Goal: Navigation & Orientation: Find specific page/section

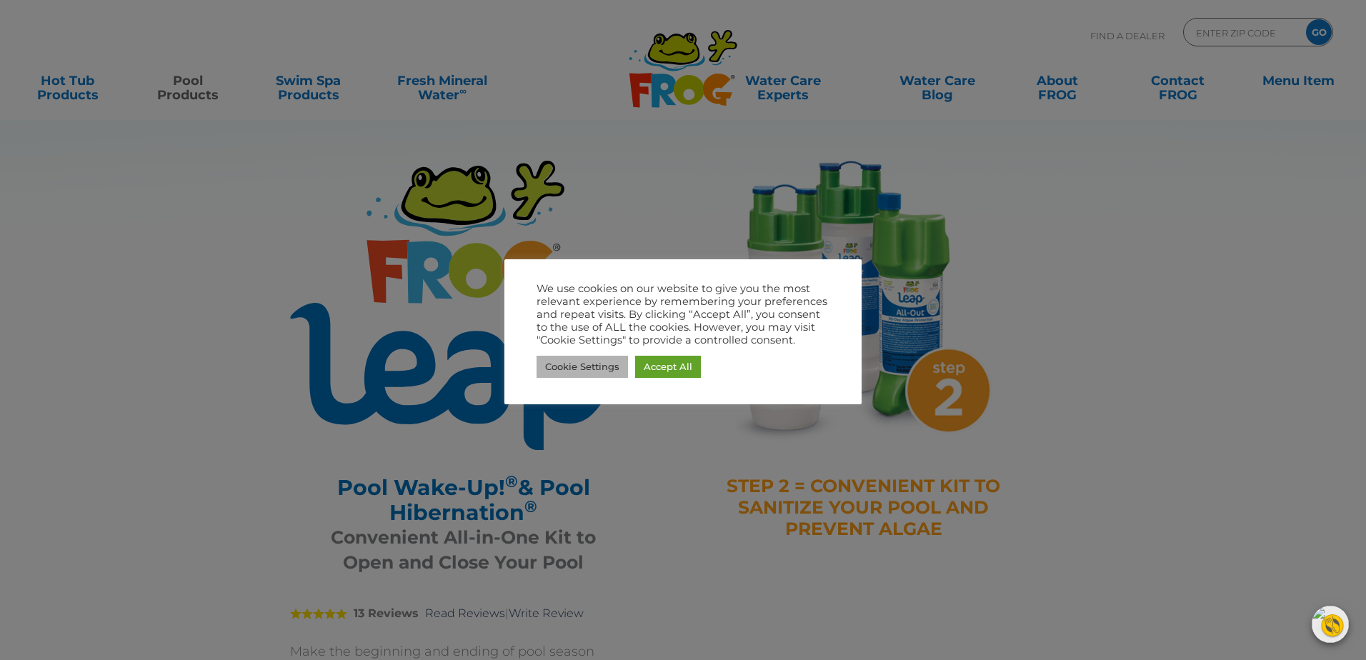
click at [599, 370] on link "Cookie Settings" at bounding box center [582, 367] width 91 height 22
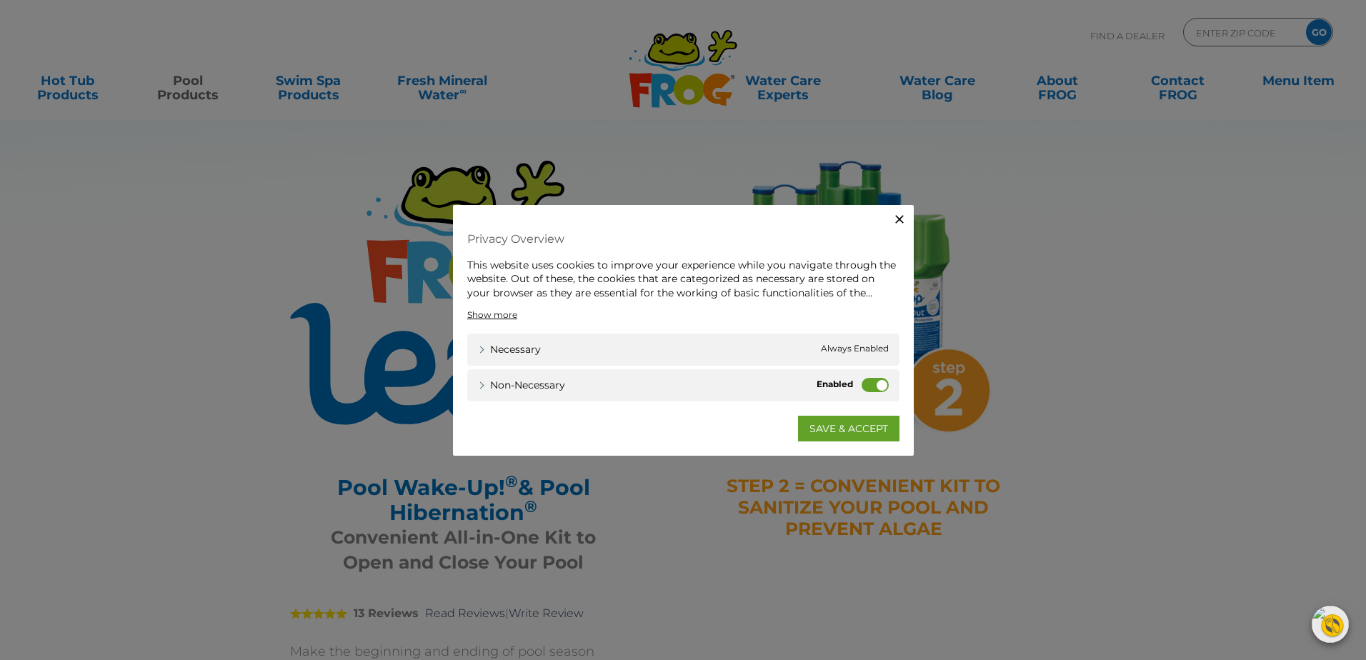
click at [877, 384] on label "Non-necessary" at bounding box center [875, 385] width 27 height 14
click at [0, 0] on input "Non-necessary" at bounding box center [0, 0] width 0 height 0
click at [826, 429] on link "SAVE & ACCEPT" at bounding box center [848, 429] width 101 height 26
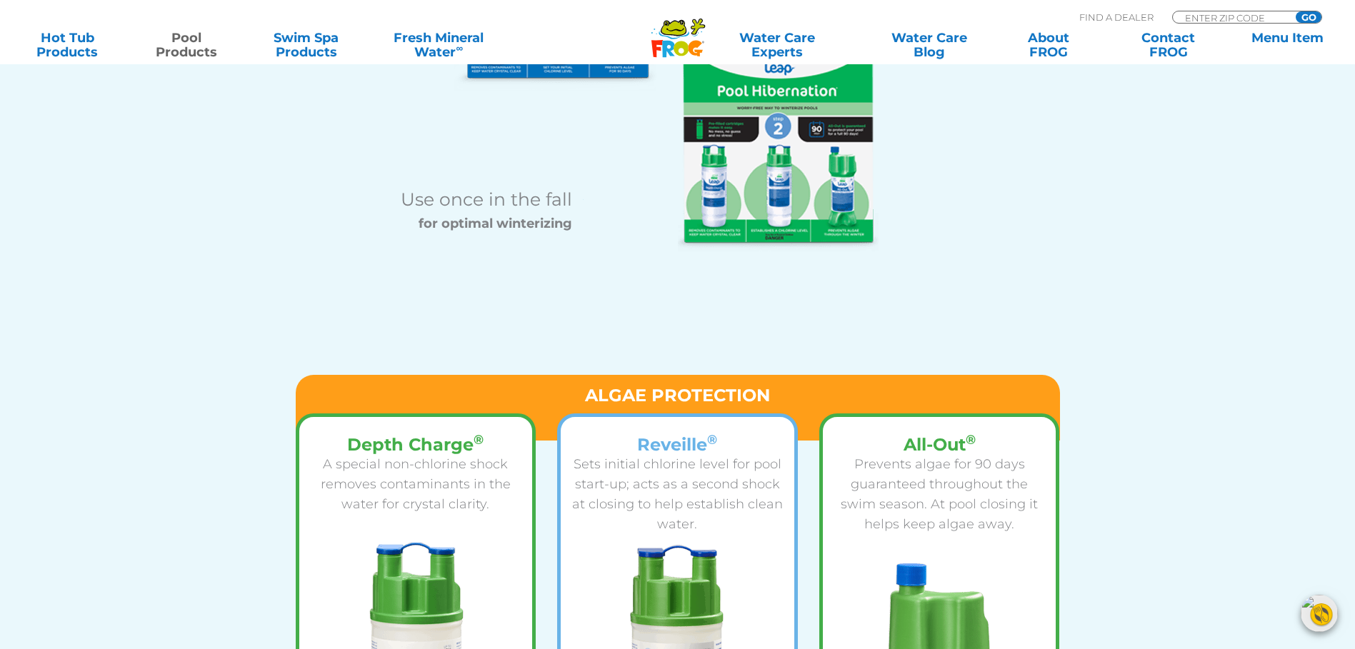
scroll to position [1929, 0]
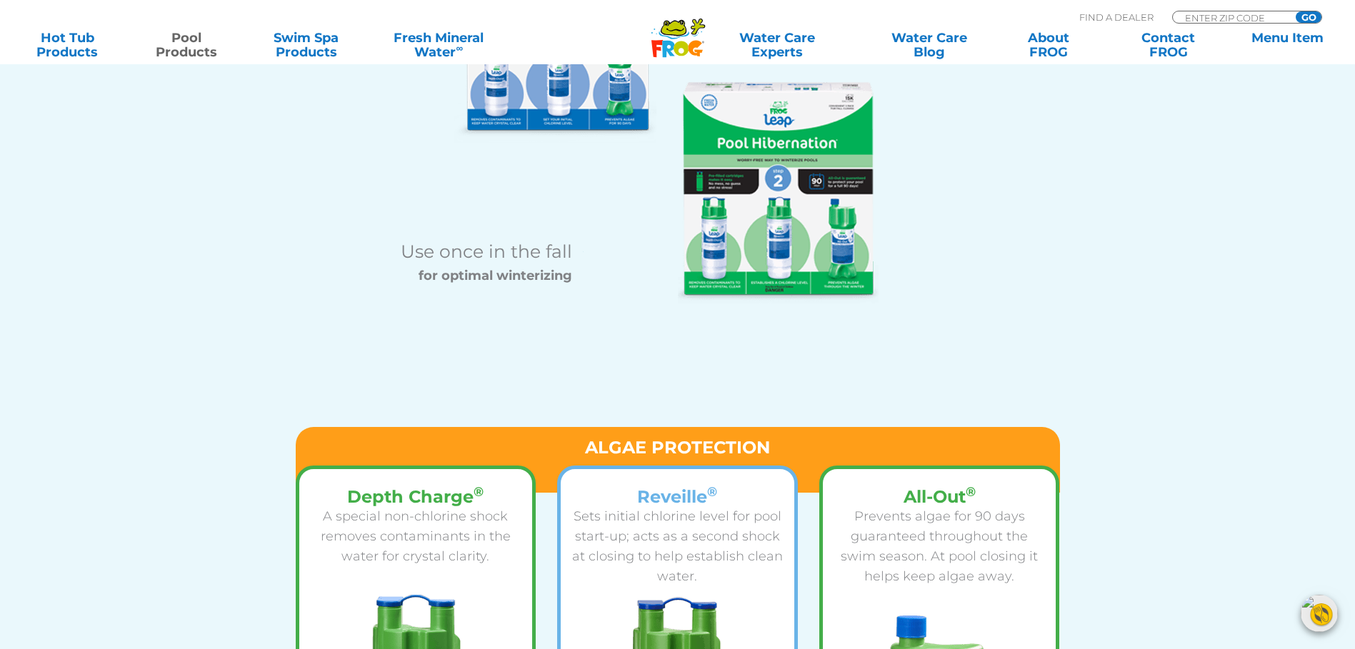
click at [799, 242] on img at bounding box center [778, 192] width 201 height 221
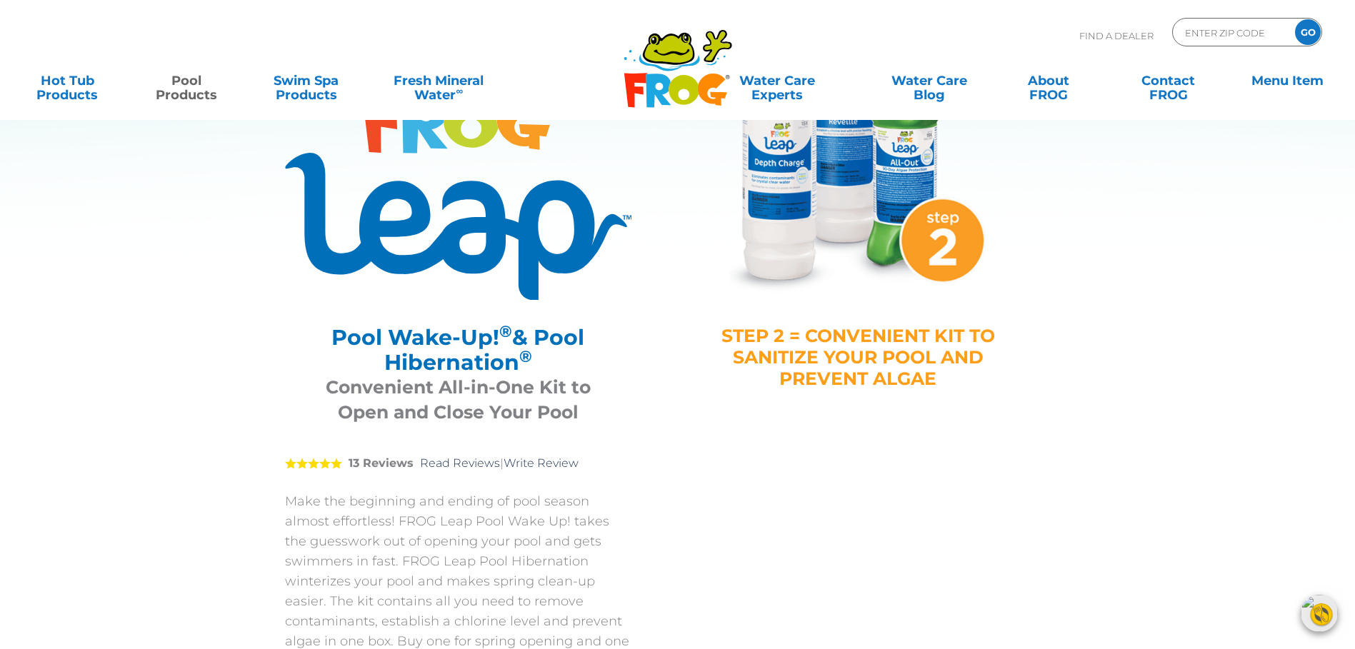
scroll to position [0, 0]
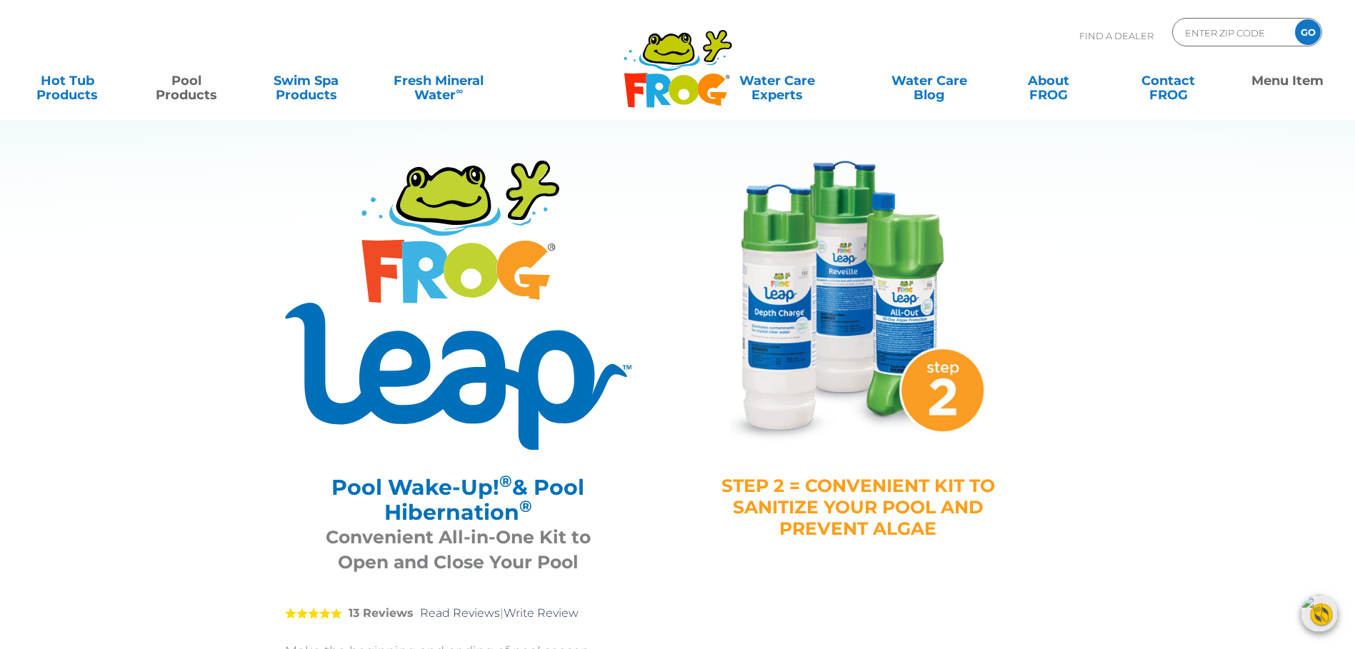
click at [1280, 83] on link "Menu Item" at bounding box center [1287, 80] width 106 height 29
